Goal: Task Accomplishment & Management: Manage account settings

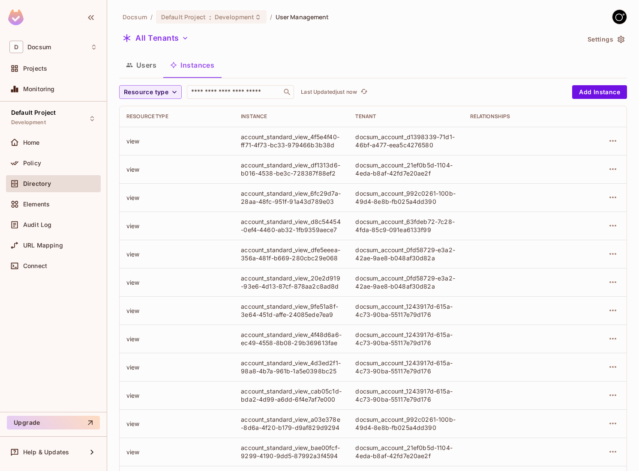
click at [144, 65] on button "Users" at bounding box center [141, 64] width 44 height 21
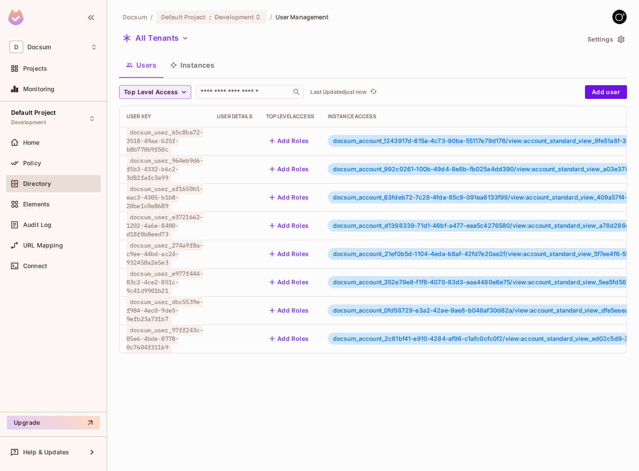
click at [197, 65] on button "Instances" at bounding box center [192, 64] width 58 height 21
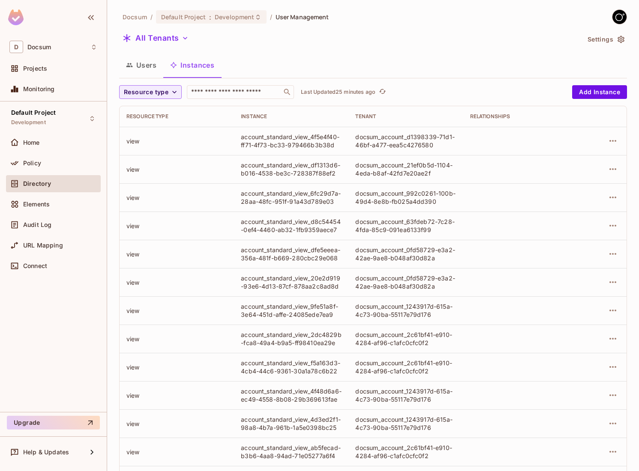
click at [148, 60] on button "Users" at bounding box center [141, 64] width 44 height 21
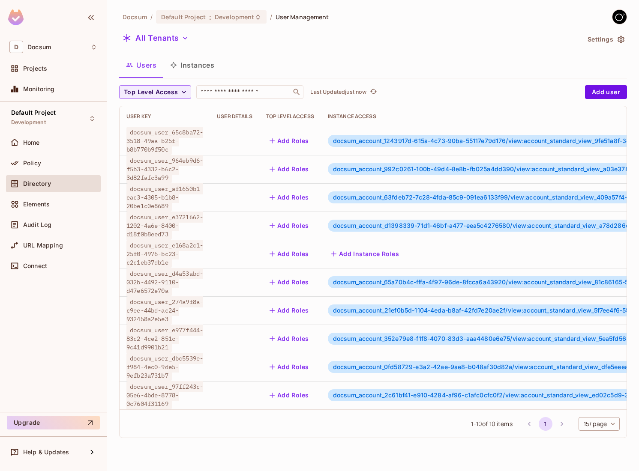
click at [559, 425] on li "pagination navigation" at bounding box center [562, 424] width 16 height 14
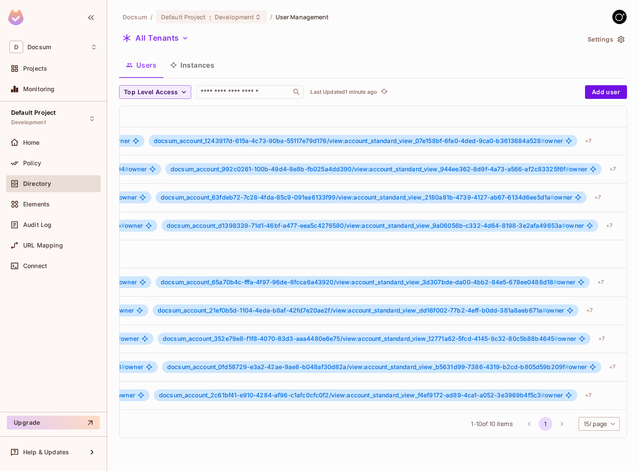
scroll to position [0, 640]
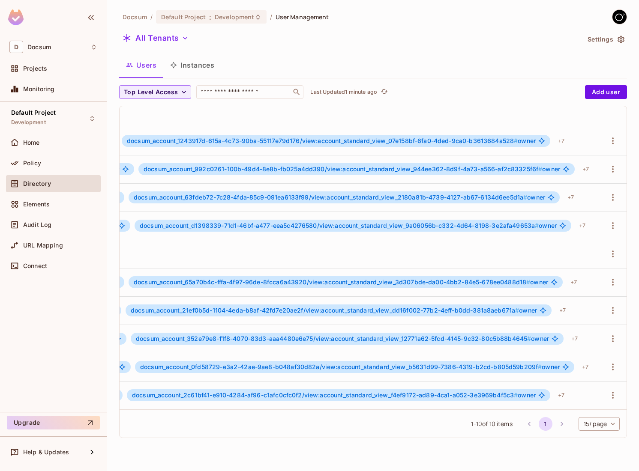
click at [346, 450] on div "Docsum / Default Project : Development / User Management All Tenants Settings U…" at bounding box center [373, 235] width 532 height 471
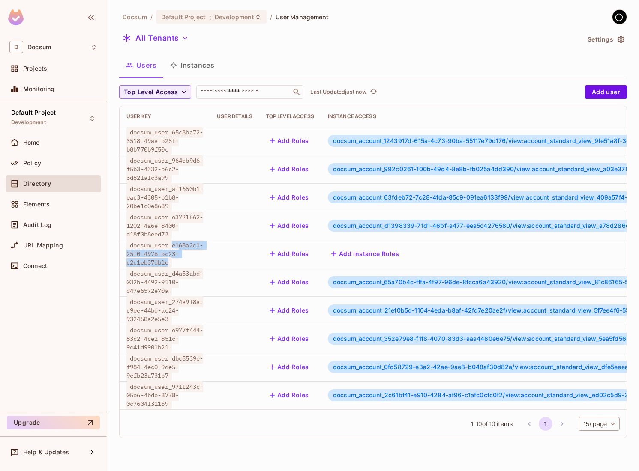
drag, startPoint x: 171, startPoint y: 263, endPoint x: 174, endPoint y: 247, distance: 15.7
click at [174, 247] on span "docsum_user_e168a2c1-25f0-4976-bc23-c2c1eb37db1e" at bounding box center [164, 254] width 77 height 28
copy span "e168a2c1-25f0-4976-bc23-c2c1eb37db1e"
click at [203, 257] on div "docsum_user_e168a2c1-25f0-4976-bc23-c2c1eb37db1e" at bounding box center [164, 254] width 77 height 26
click at [165, 339] on span "docsum_user_e977f444-83c2-4ce2-851c-9c41d9901b21" at bounding box center [164, 339] width 77 height 28
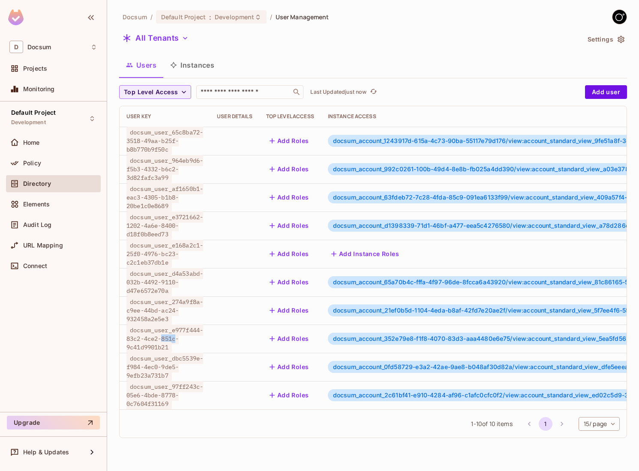
click at [165, 339] on span "docsum_user_e977f444-83c2-4ce2-851c-9c41d9901b21" at bounding box center [164, 339] width 77 height 28
click at [426, 336] on span "docsum_account_352e79e8-f1f8-4070-83d3-aaa4480e6e75/view:account_standard_view_…" at bounding box center [530, 338] width 394 height 7
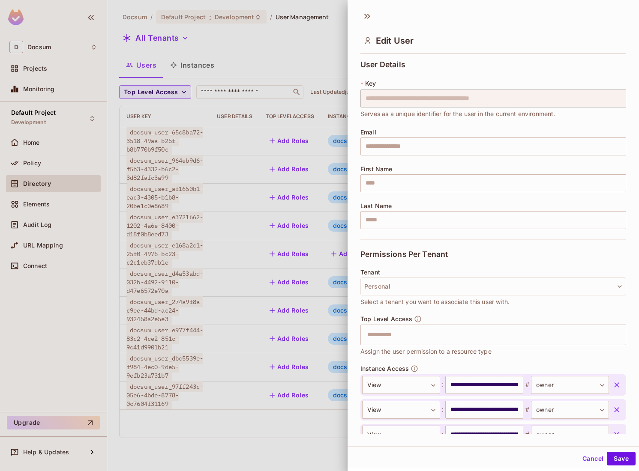
click at [277, 175] on div at bounding box center [319, 235] width 639 height 471
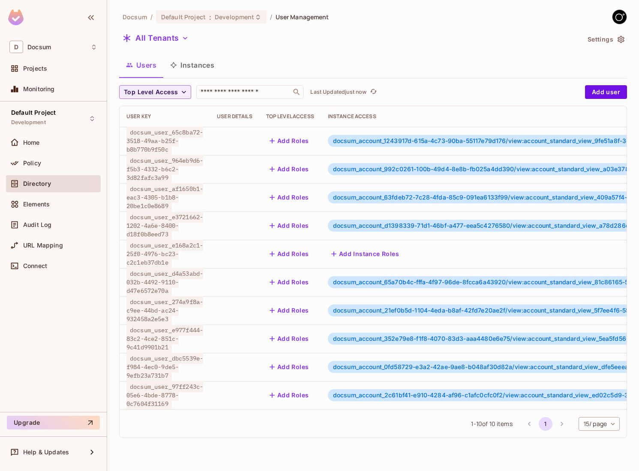
click at [177, 252] on span "docsum_user_e168a2c1-25f0-4976-bc23-c2c1eb37db1e" at bounding box center [164, 254] width 77 height 28
click at [180, 252] on span "docsum_user_e168a2c1-25f0-4976-bc23-c2c1eb37db1e" at bounding box center [164, 254] width 77 height 28
drag, startPoint x: 150, startPoint y: 247, endPoint x: 166, endPoint y: 250, distance: 16.6
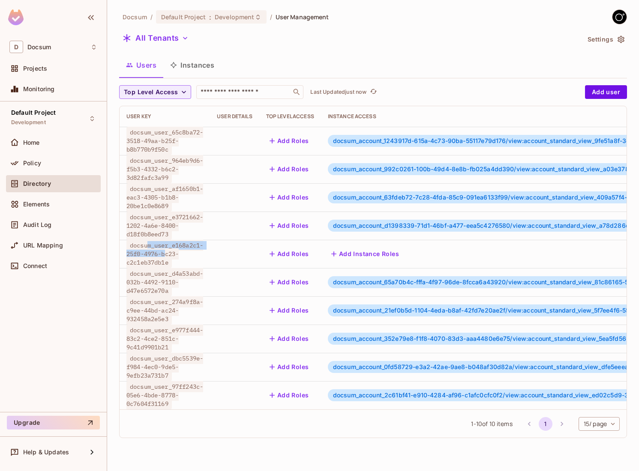
click at [166, 250] on span "docsum_user_e168a2c1-25f0-4976-bc23-c2c1eb37db1e" at bounding box center [164, 254] width 77 height 28
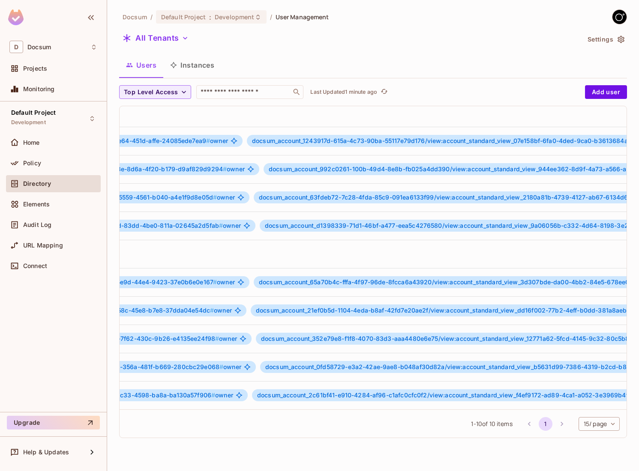
scroll to position [0, 640]
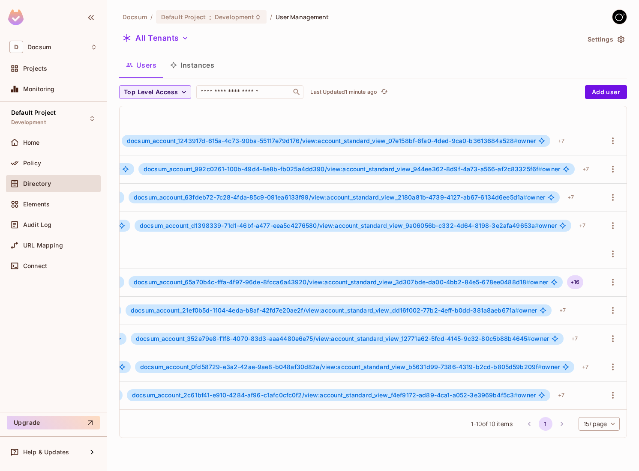
click at [581, 280] on div "+ 16" at bounding box center [575, 282] width 16 height 14
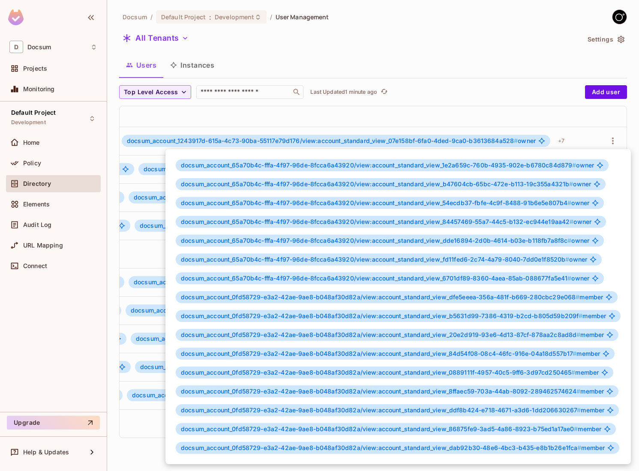
click at [505, 106] on div at bounding box center [319, 235] width 639 height 471
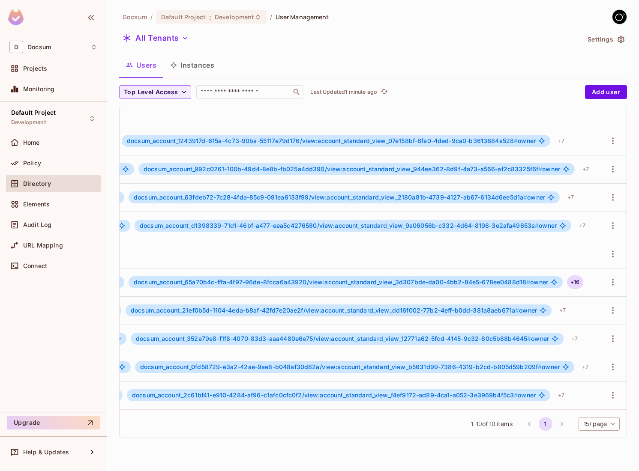
click at [583, 282] on div "+ 16" at bounding box center [575, 282] width 16 height 14
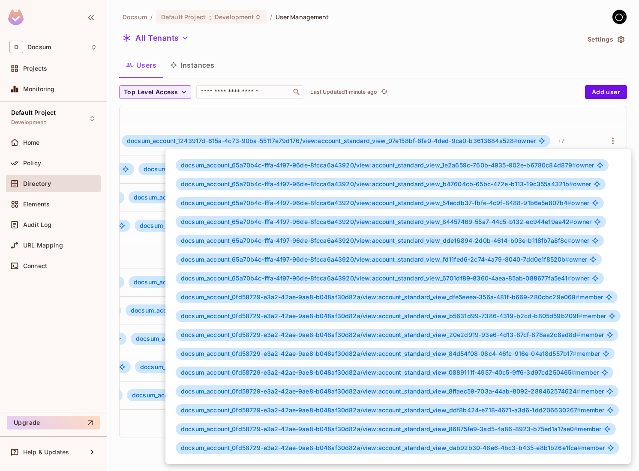
click at [557, 108] on div at bounding box center [319, 235] width 639 height 471
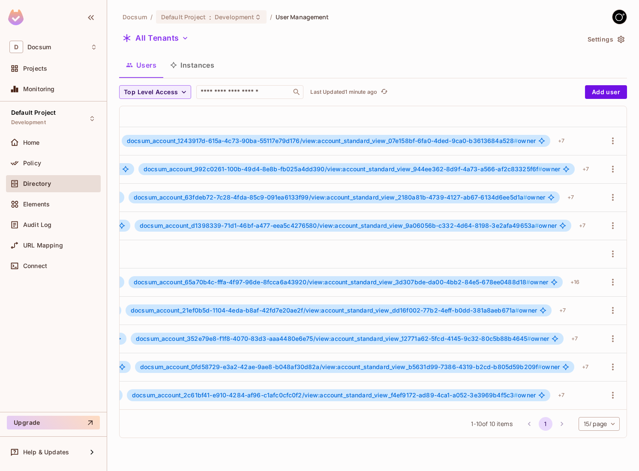
click at [437, 280] on span "docsum_account_65a70b4c-fffa-4f97-96de-8fcca6a43920/view:account_standard_view_…" at bounding box center [332, 281] width 396 height 7
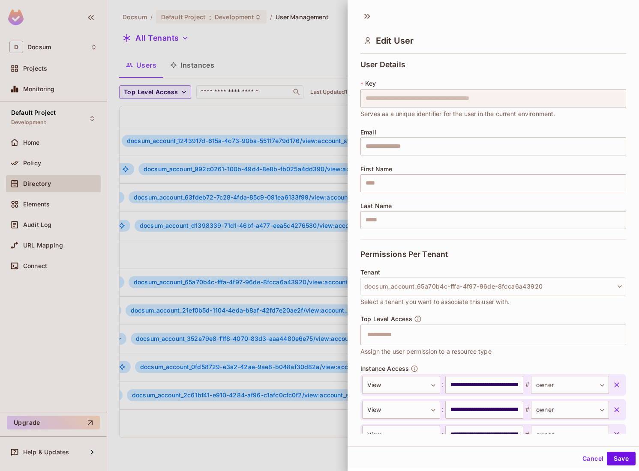
click at [437, 280] on button "docsum_account_65a70b4c-fffa-4f97-96de-8fcca6a43920" at bounding box center [493, 287] width 266 height 18
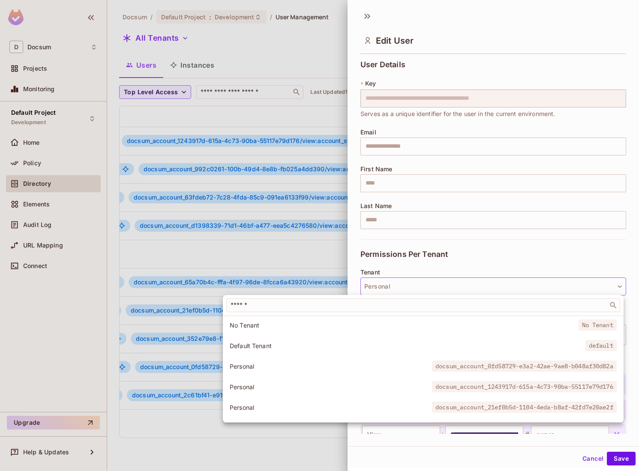
click at [431, 261] on div at bounding box center [319, 235] width 639 height 471
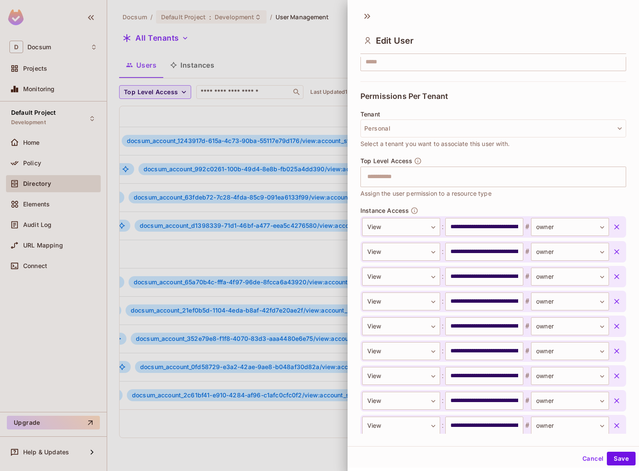
scroll to position [154, 0]
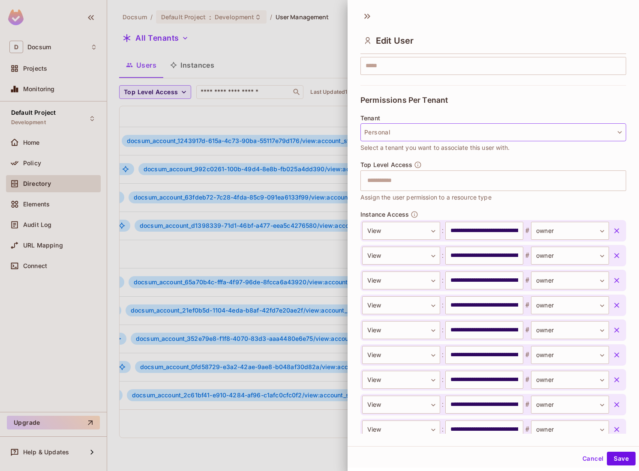
click at [449, 127] on button "Personal" at bounding box center [493, 132] width 266 height 18
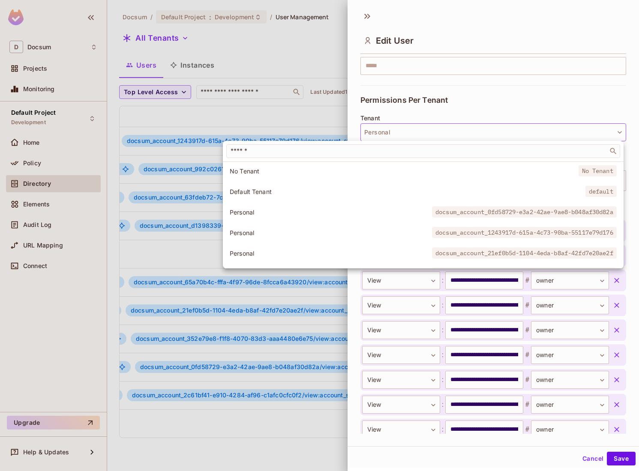
click at [449, 127] on div at bounding box center [319, 235] width 639 height 471
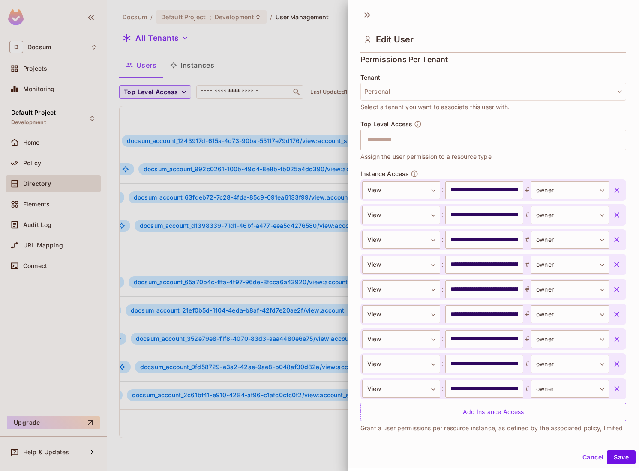
scroll to position [186, 0]
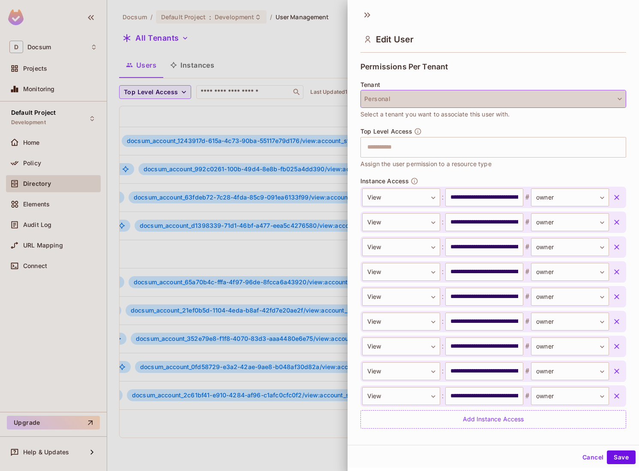
click at [445, 101] on button "Personal" at bounding box center [493, 99] width 266 height 18
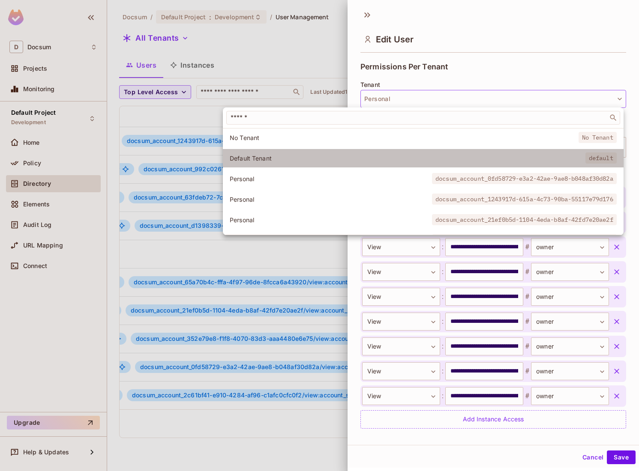
click at [416, 153] on li "Default Tenant default" at bounding box center [423, 158] width 401 height 18
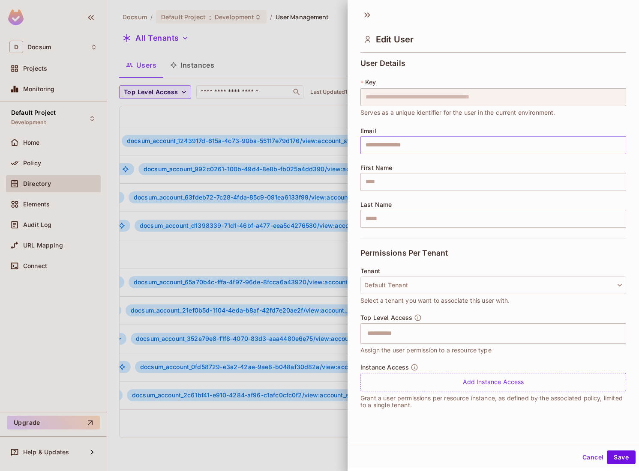
scroll to position [0, 0]
click at [585, 459] on button "Cancel" at bounding box center [593, 459] width 28 height 14
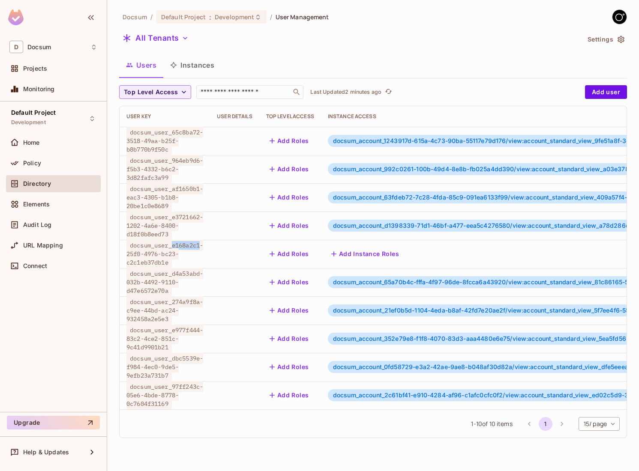
drag, startPoint x: 174, startPoint y: 246, endPoint x: 201, endPoint y: 246, distance: 27.4
click at [201, 246] on span "docsum_user_e168a2c1-25f0-4976-bc23-c2c1eb37db1e" at bounding box center [164, 254] width 77 height 28
copy span "e168a2c1"
click at [189, 253] on div "docsum_user_e168a2c1-25f0-4976-bc23-c2c1eb37db1e" at bounding box center [164, 254] width 77 height 26
click at [188, 248] on span "docsum_user_e168a2c1-25f0-4976-bc23-c2c1eb37db1e" at bounding box center [164, 254] width 77 height 28
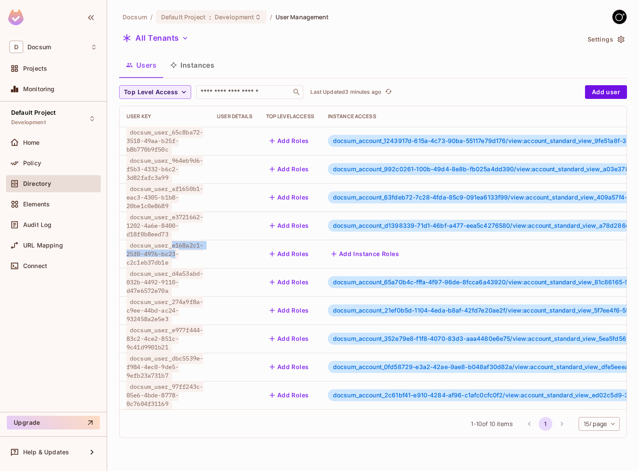
drag, startPoint x: 173, startPoint y: 246, endPoint x: 176, endPoint y: 253, distance: 7.5
click at [176, 253] on span "docsum_user_e168a2c1-25f0-4976-bc23-c2c1eb37db1e" at bounding box center [164, 254] width 77 height 28
click at [153, 263] on span "docsum_user_e168a2c1-25f0-4976-bc23-c2c1eb37db1e" at bounding box center [164, 254] width 77 height 28
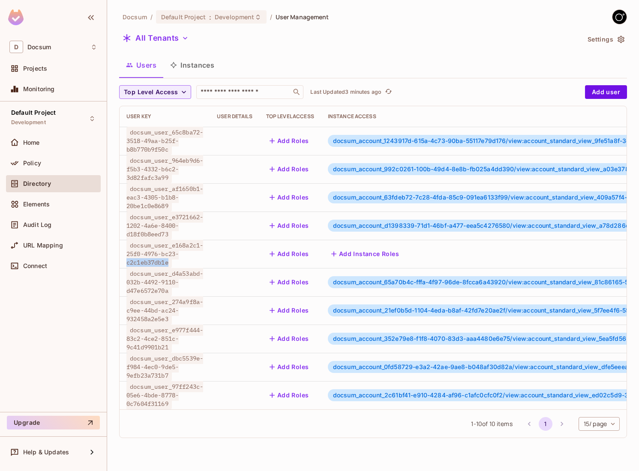
copy span "c2c1eb37db1e"
click at [159, 292] on span "docsum_user_d4a53abd-032b-4492-9110-d47e6572e70a" at bounding box center [164, 282] width 77 height 28
copy span "d47e6572e70a"
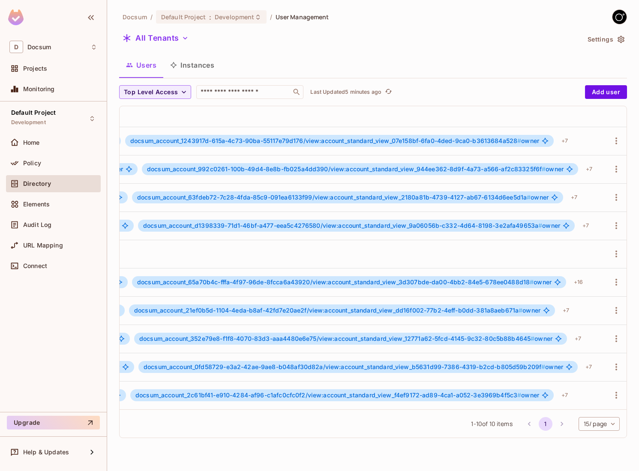
scroll to position [0, 640]
click at [425, 281] on span "docsum_account_65a70b4c-fffa-4f97-96de-8fcca6a43920/view:account_standard_view_…" at bounding box center [332, 281] width 396 height 7
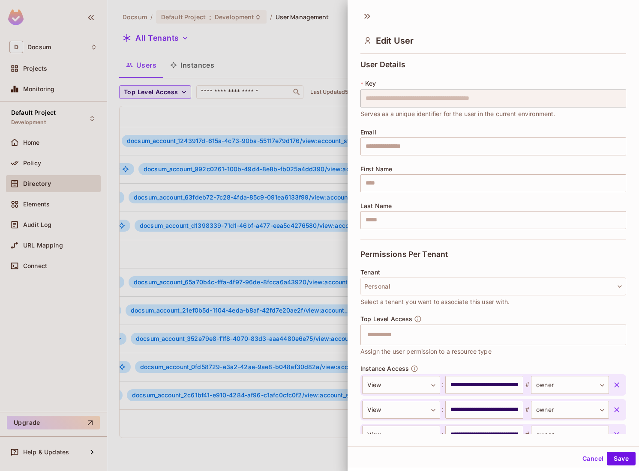
click at [326, 259] on div at bounding box center [319, 235] width 639 height 471
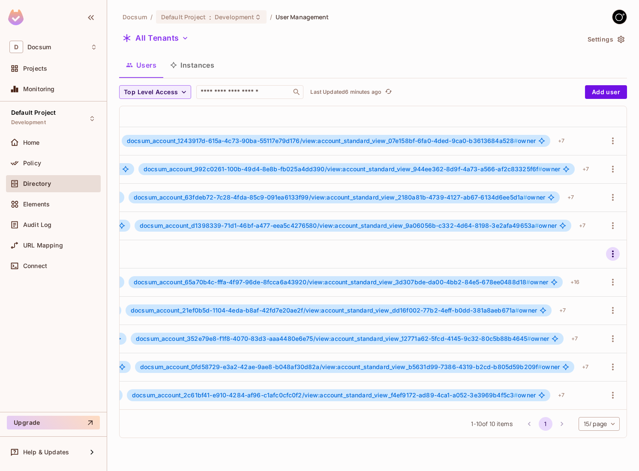
click at [612, 252] on icon "button" at bounding box center [613, 254] width 10 height 10
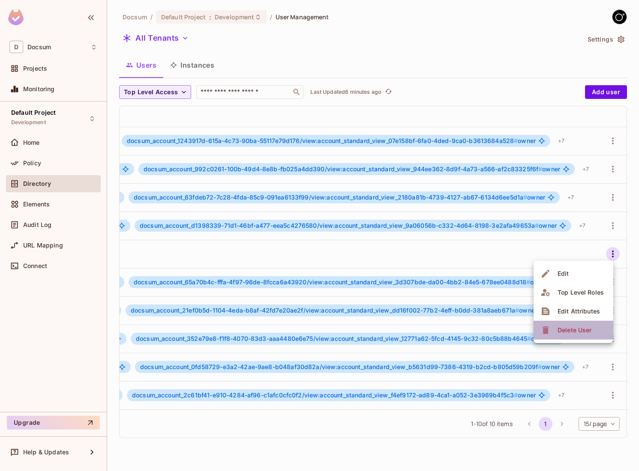
click at [565, 330] on div "Delete User" at bounding box center [574, 330] width 34 height 9
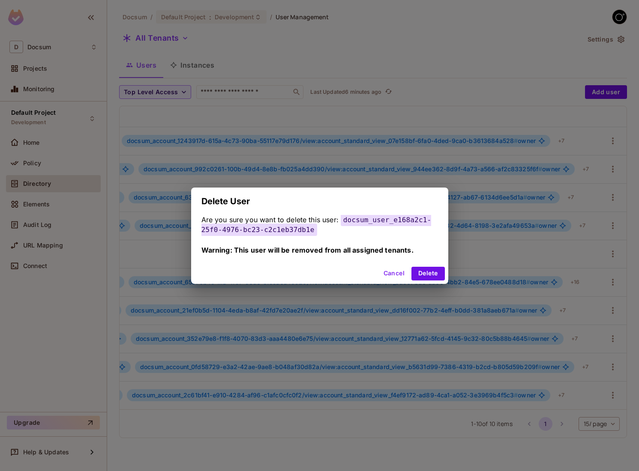
click at [393, 277] on button "Cancel" at bounding box center [394, 274] width 28 height 14
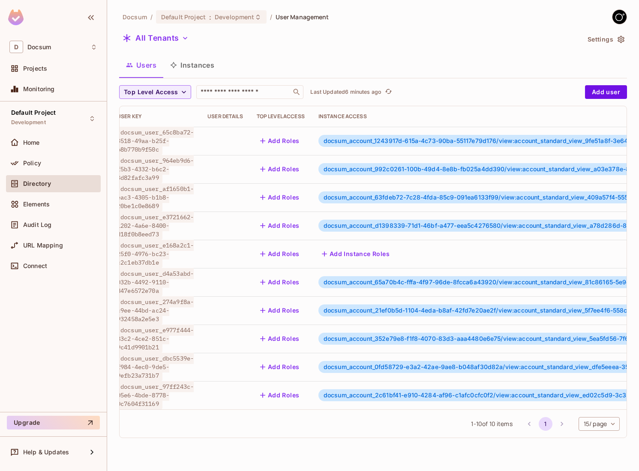
scroll to position [0, 0]
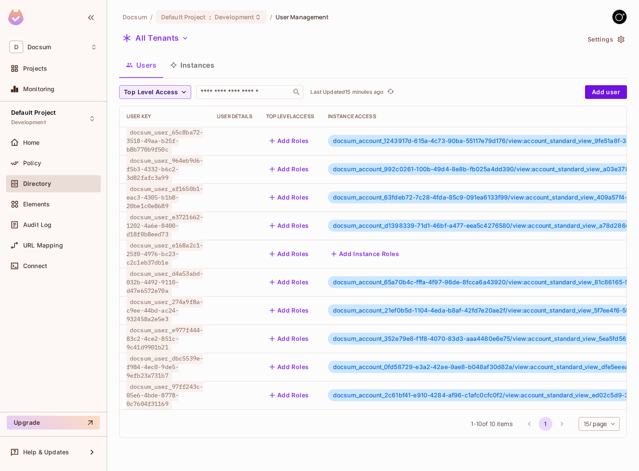
click at [203, 65] on button "Instances" at bounding box center [192, 64] width 58 height 21
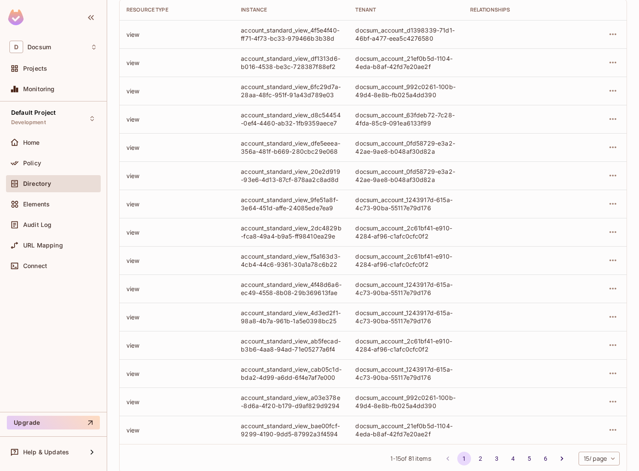
scroll to position [127, 0]
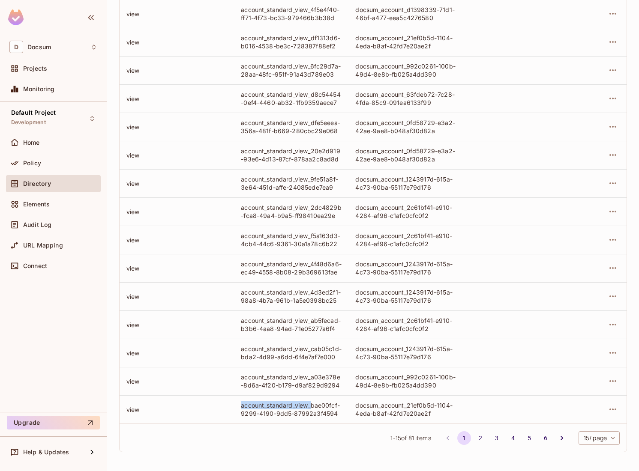
drag, startPoint x: 240, startPoint y: 406, endPoint x: 312, endPoint y: 406, distance: 72.0
click at [312, 406] on td "account_standard_view_bae00fcf-9299-4190-9dd5-87992a3f4594" at bounding box center [291, 409] width 114 height 28
copy div "account_standard_view_"
